Goal: Task Accomplishment & Management: Complete application form

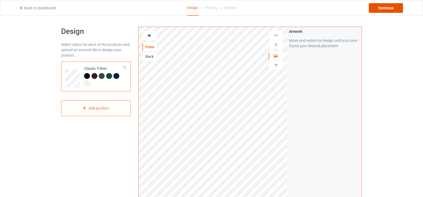
click at [378, 7] on div "Continue" at bounding box center [386, 8] width 34 height 10
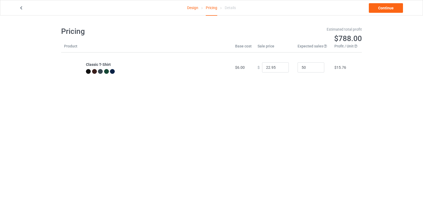
click at [192, 5] on link "Design" at bounding box center [192, 7] width 11 height 15
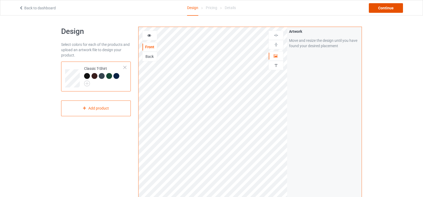
click at [382, 9] on div "Continue" at bounding box center [386, 8] width 34 height 10
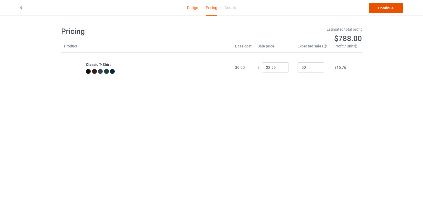
click at [382, 9] on link "Continue" at bounding box center [386, 8] width 34 height 10
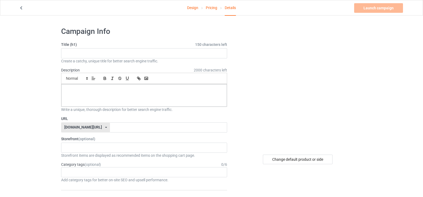
click at [382, 9] on div "Launch campaign Please enter campaign title" at bounding box center [380, 8] width 50 height 10
click at [176, 53] on input "text" at bounding box center [144, 53] width 166 height 10
type input "fghhj"
click at [140, 125] on input "text" at bounding box center [168, 128] width 117 height 10
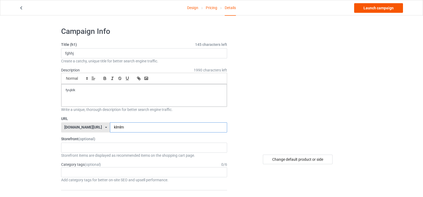
type input "klmlm"
click at [367, 9] on link "Launch campaign" at bounding box center [379, 8] width 49 height 10
